Goal: Task Accomplishment & Management: Complete application form

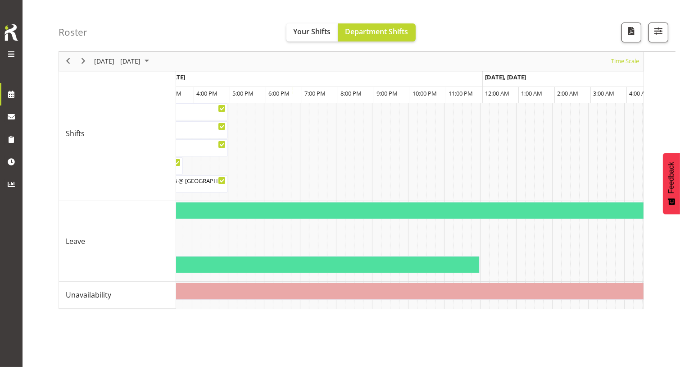
scroll to position [0, 3178]
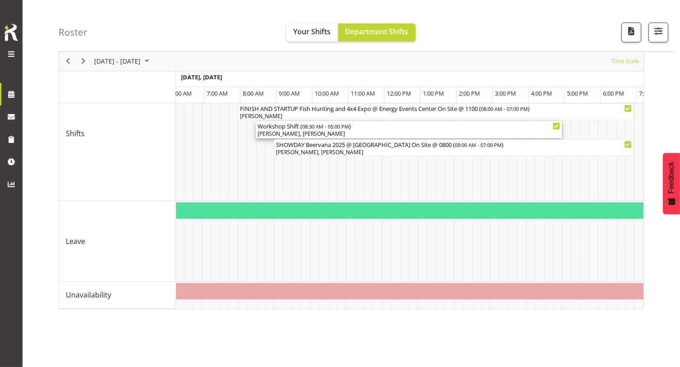
click at [340, 130] on div "Workshop Shift ( 08:30 AM - 05:00 PM ) Jesse Hawira, Aaron Grant" at bounding box center [409, 129] width 303 height 17
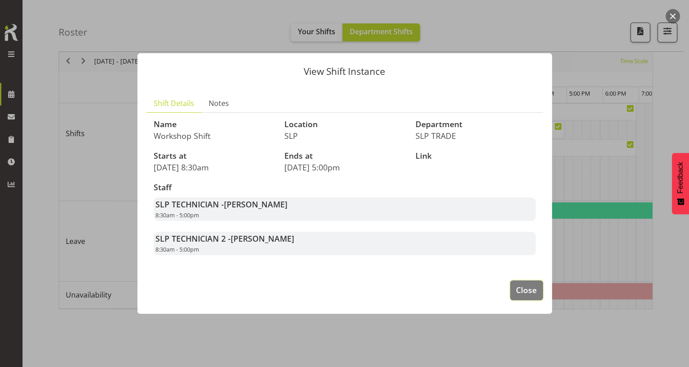
click at [527, 295] on span "Close" at bounding box center [526, 290] width 21 height 12
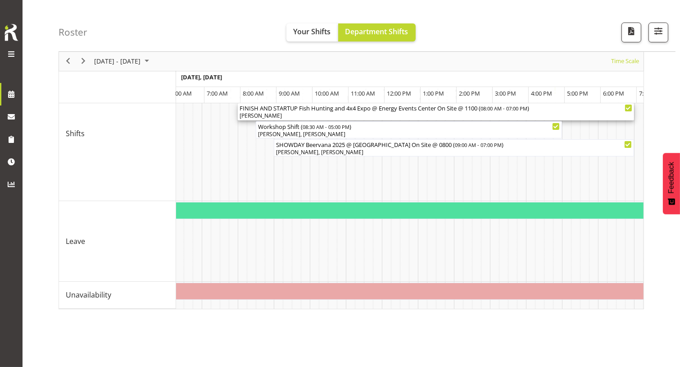
click at [305, 110] on div "FINISH AND STARTUP Fish Hunting and 4x4 Expo @ Energy Events Center On Site @ 1…" at bounding box center [436, 107] width 393 height 9
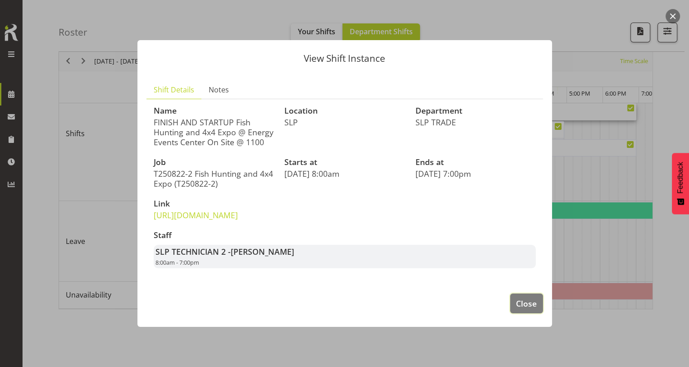
click at [516, 309] on span "Close" at bounding box center [526, 303] width 21 height 12
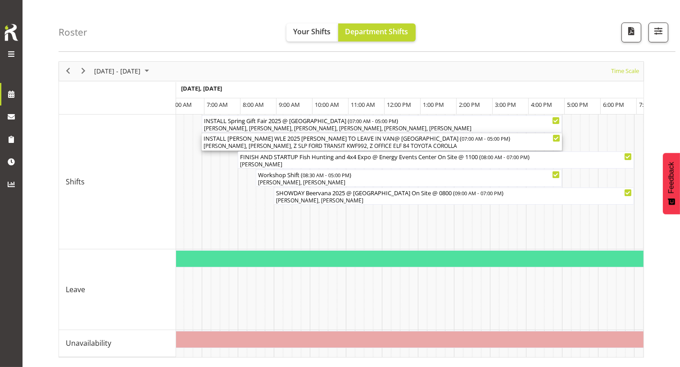
click at [306, 150] on div "Luke Van Eyssen, Lance Ferguson, Z SLP FORD TRANSIT KWF992, Z OFFICE ELF 84 TOY…" at bounding box center [382, 146] width 357 height 8
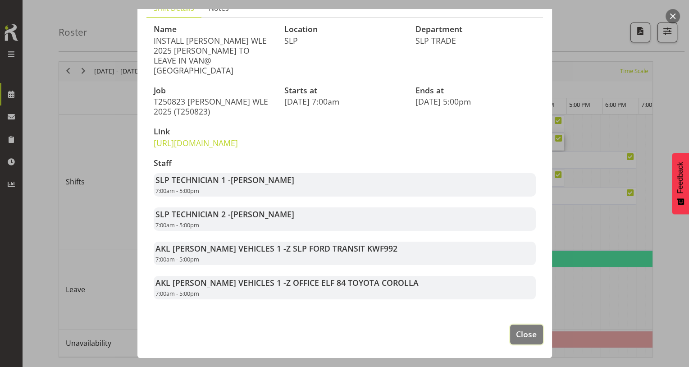
click at [517, 328] on span "Close" at bounding box center [526, 334] width 21 height 12
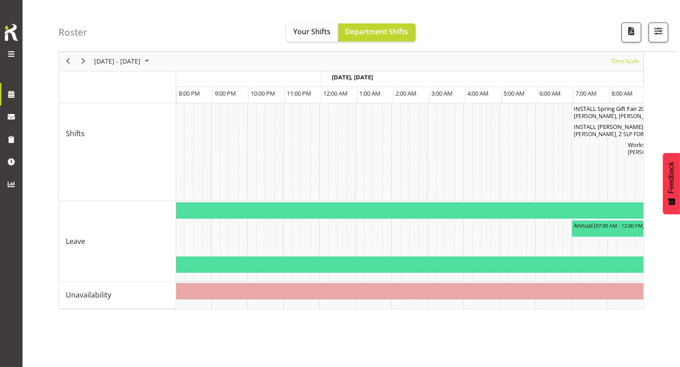
scroll to position [0, 2322]
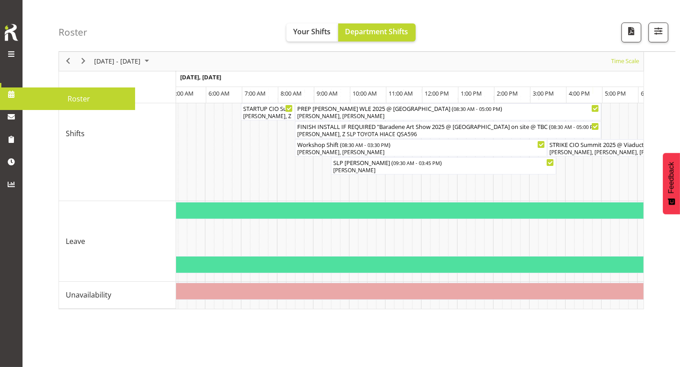
click at [11, 55] on span at bounding box center [11, 54] width 11 height 11
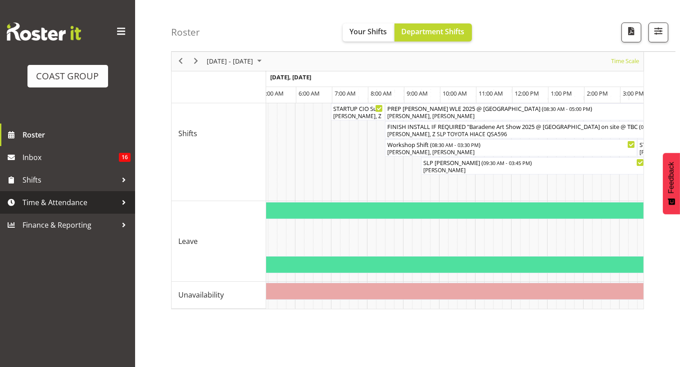
click at [69, 209] on span "Time & Attendance" at bounding box center [70, 202] width 95 height 14
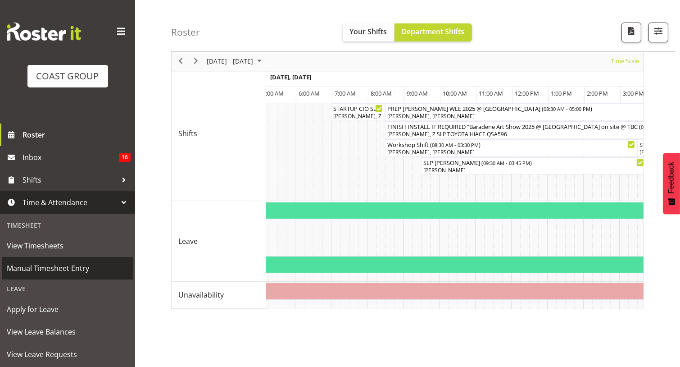
click at [61, 272] on span "Manual Timesheet Entry" at bounding box center [68, 268] width 122 height 14
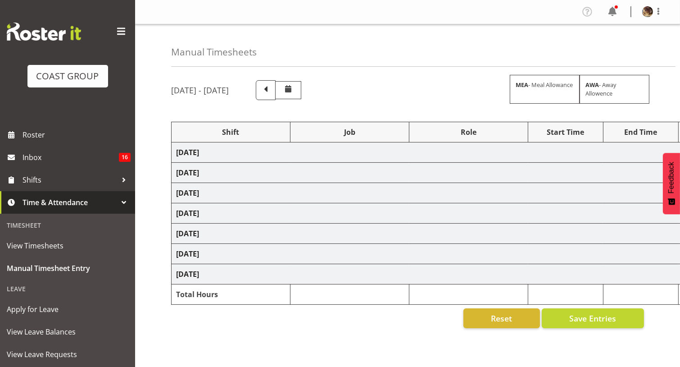
select select "80543"
select select "77855"
select select "10210"
select select "80543"
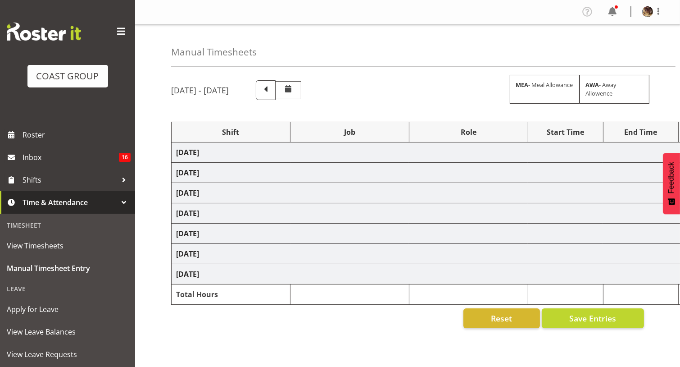
select select "79527"
select select "55"
select select "79527"
select select "55"
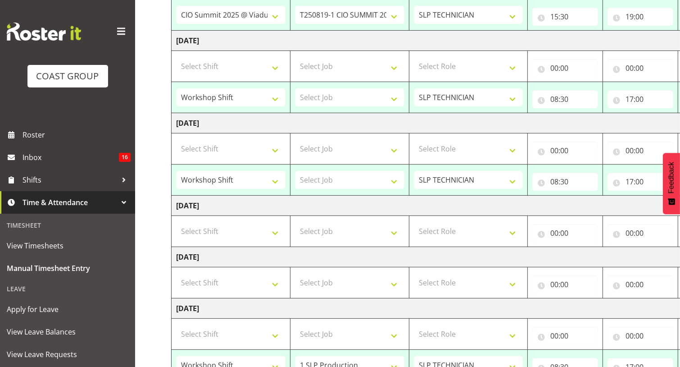
scroll to position [492, 0]
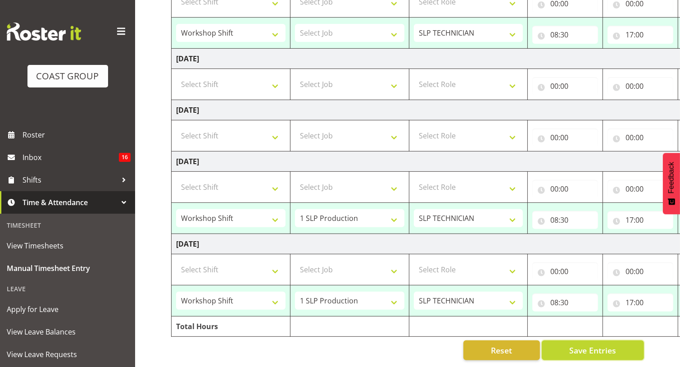
click at [574, 344] on span "Save Entries" at bounding box center [592, 350] width 47 height 12
select select "80543"
type input "08:30"
type input "15:30"
select select "77855"
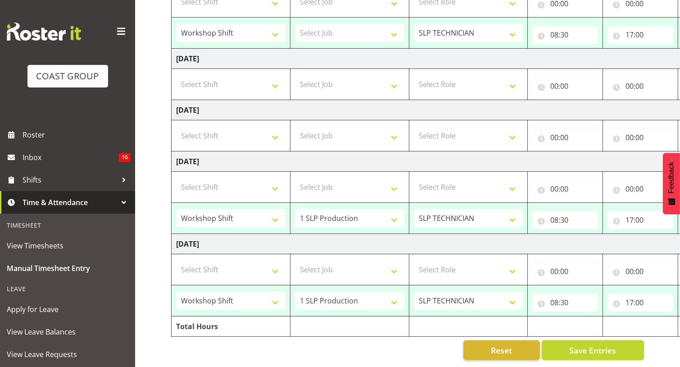
select select "10210"
type input "15:30"
type input "19:00"
select select "80543"
type input "08:30"
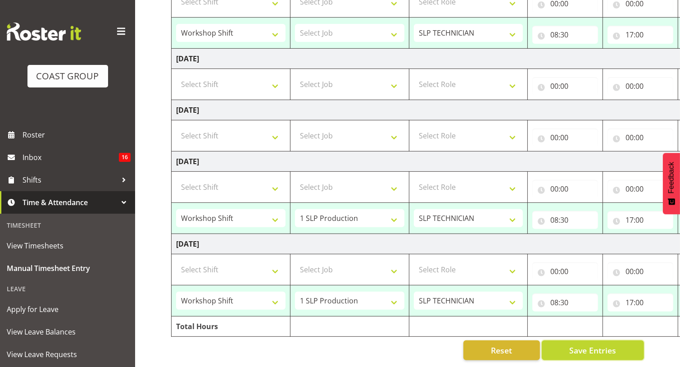
type input "17:00"
select select "80543"
type input "08:30"
type input "17:00"
select select "79527"
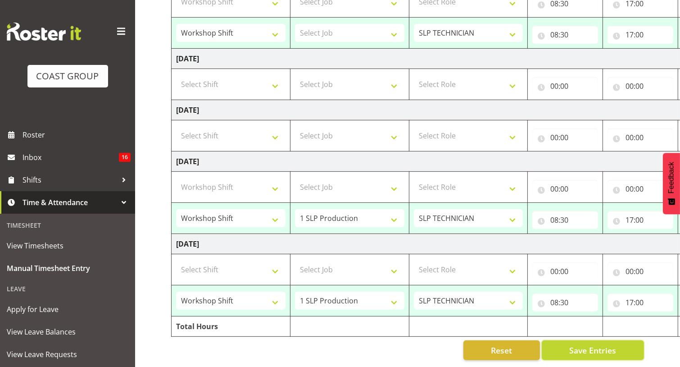
select select "55"
type input "08:30"
type input "17:00"
select select "79527"
select select "55"
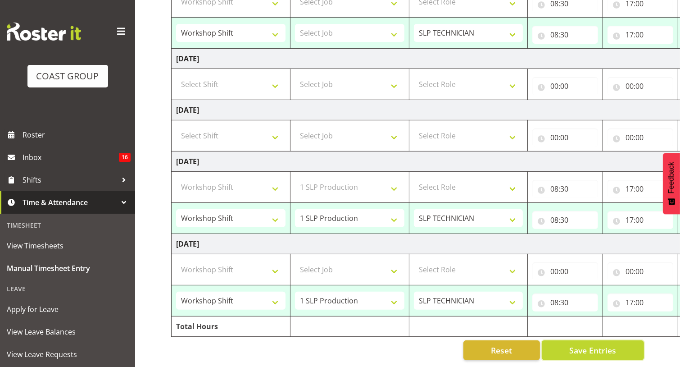
type input "08:30"
type input "17:00"
select select "80543"
select select "79527"
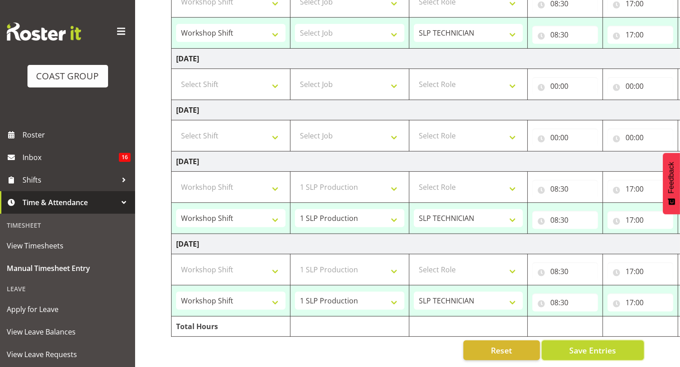
select select "55"
select select "79527"
select select "55"
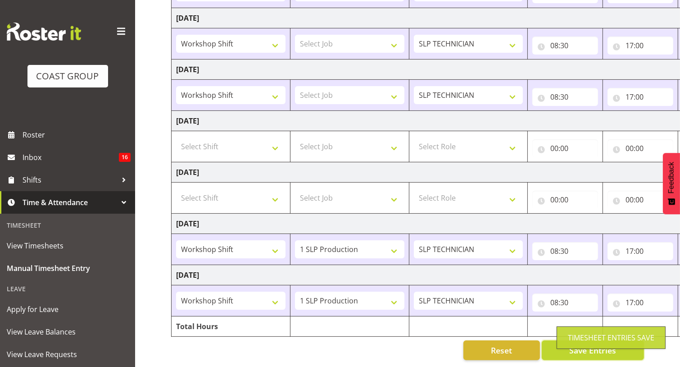
scroll to position [311, 0]
click at [114, 32] on span at bounding box center [121, 31] width 14 height 14
